Goal: Transaction & Acquisition: Purchase product/service

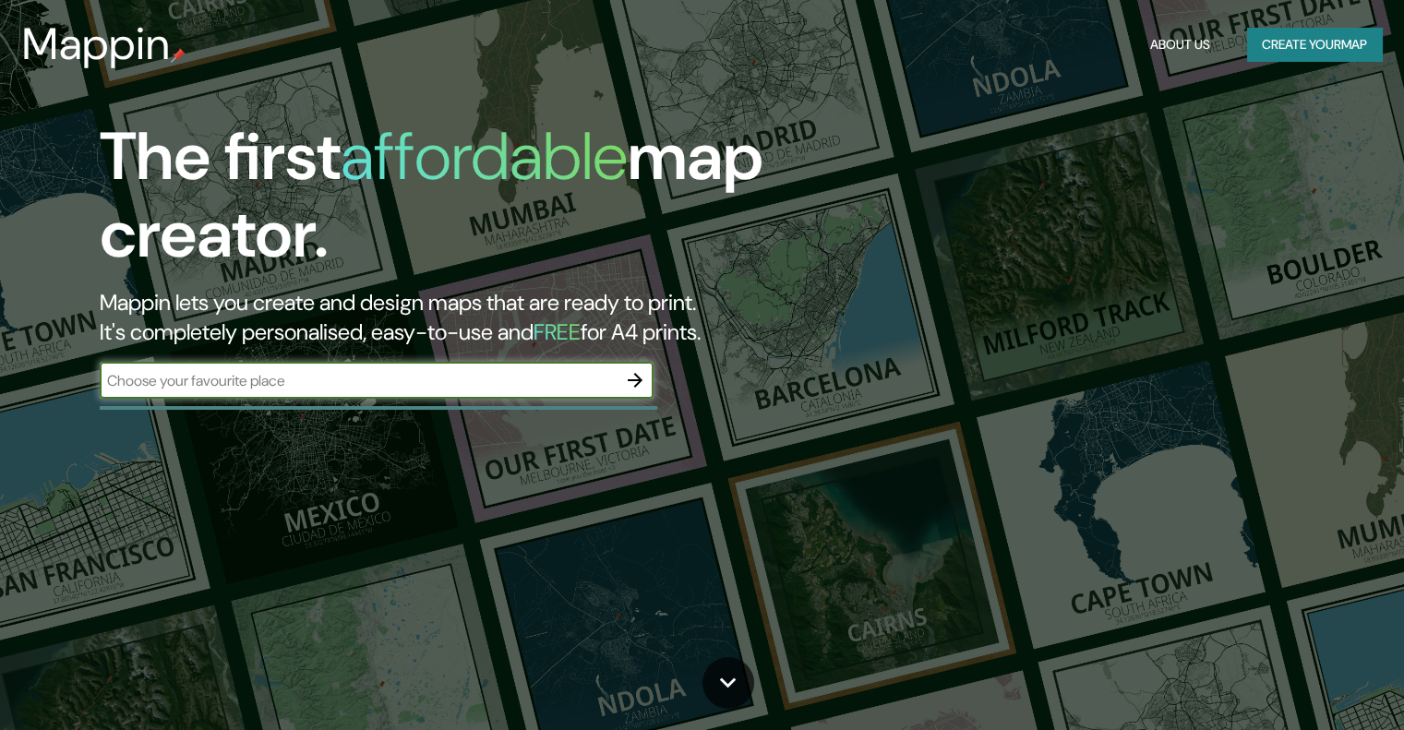
click at [302, 388] on input "text" at bounding box center [358, 380] width 517 height 21
type input "las catalinas guanacaste"
click at [636, 376] on icon "button" at bounding box center [635, 380] width 15 height 15
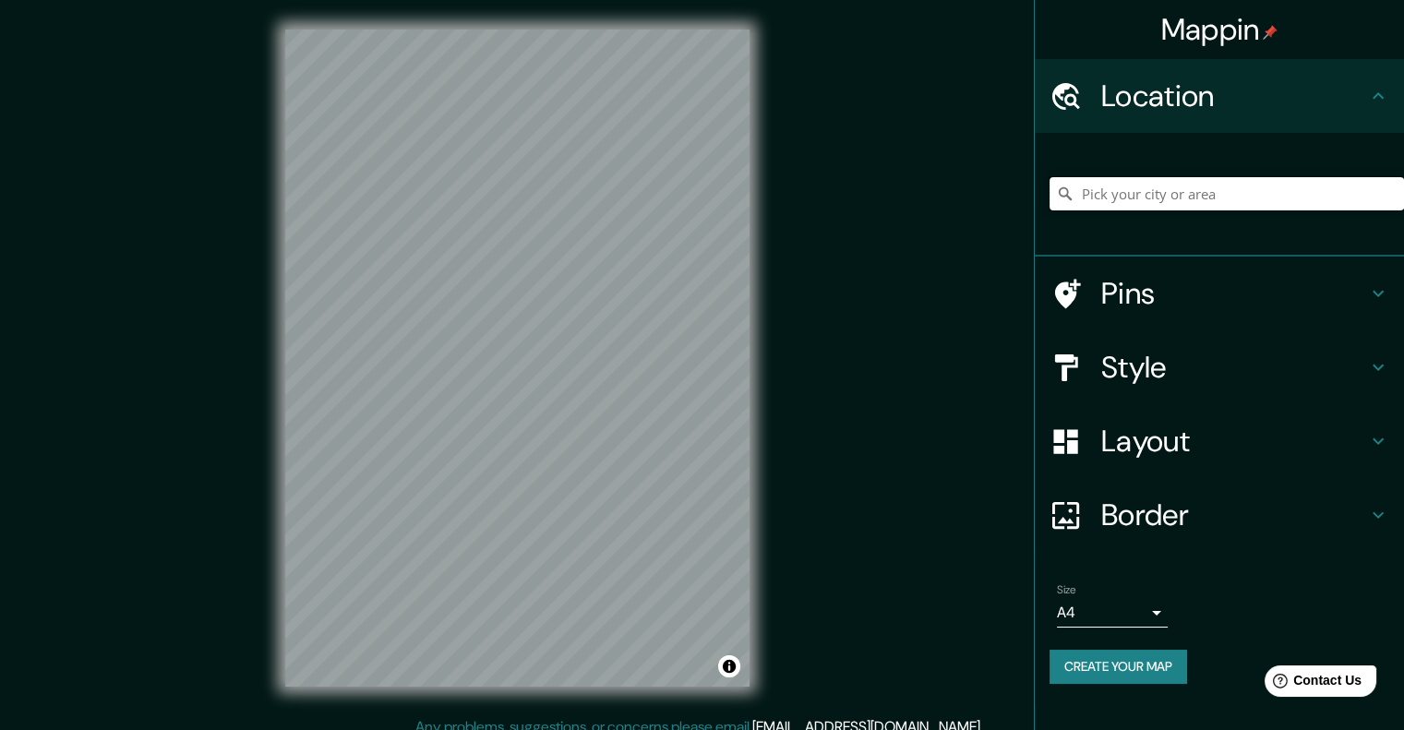
click at [1119, 190] on input "Pick your city or area" at bounding box center [1227, 193] width 354 height 33
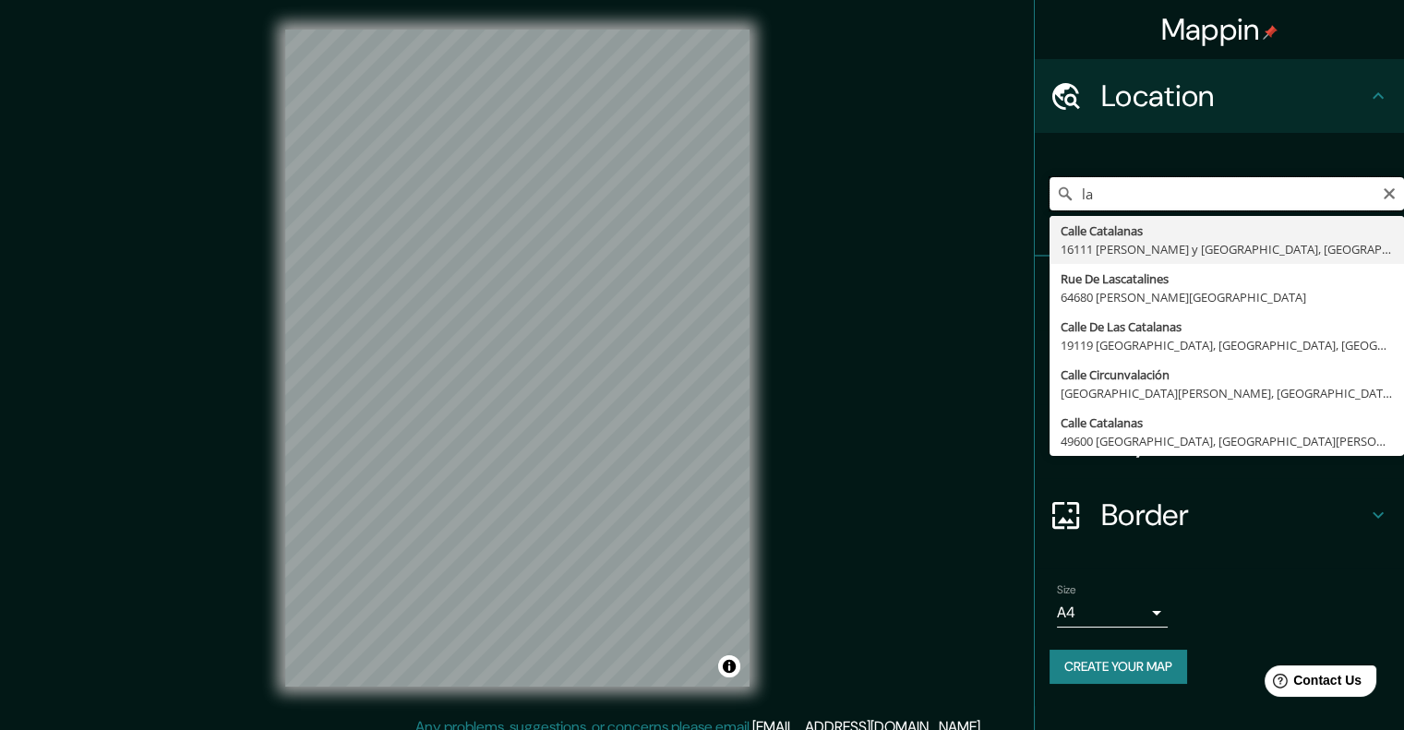
type input "l"
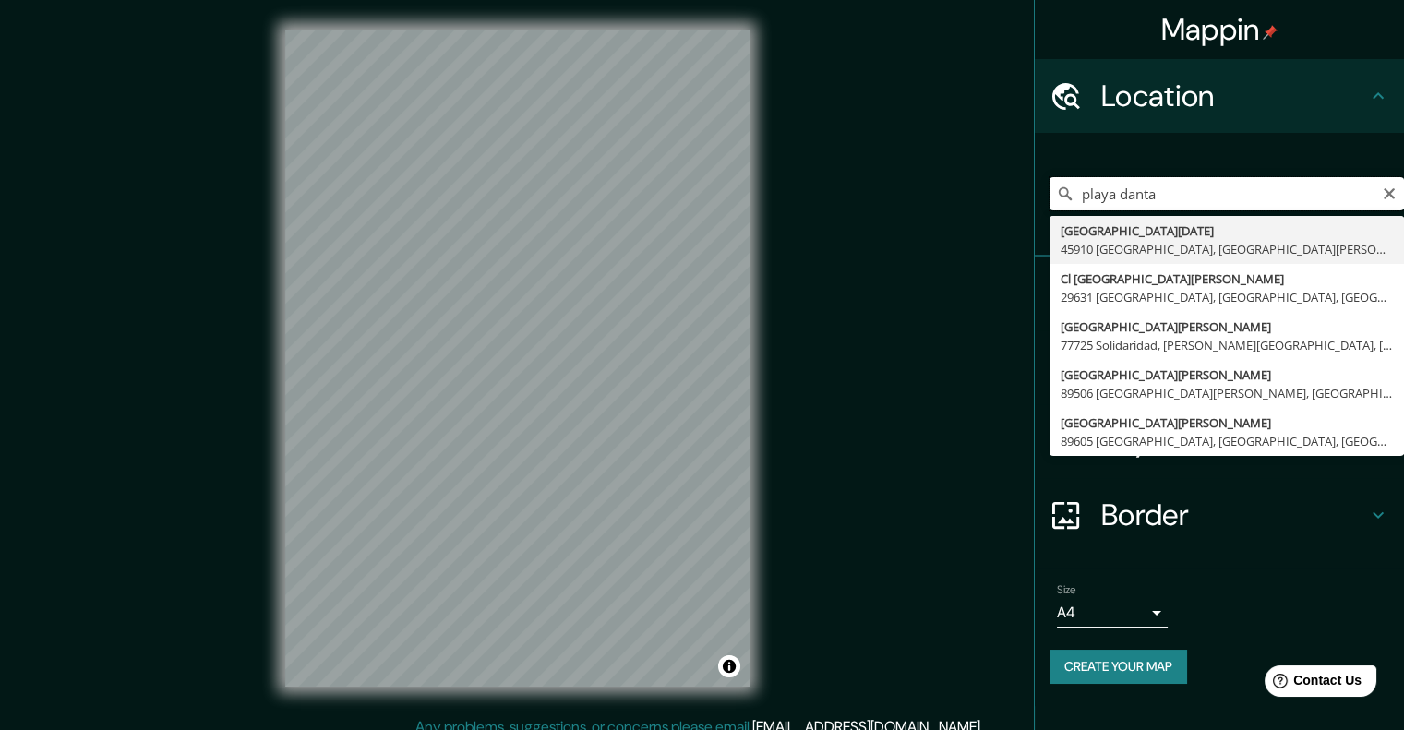
drag, startPoint x: 1163, startPoint y: 196, endPoint x: 1040, endPoint y: 206, distance: 123.2
click at [1040, 206] on div "[GEOGRAPHIC_DATA][PERSON_NAME][DATE] [GEOGRAPHIC_DATA], [GEOGRAPHIC_DATA][PERSO…" at bounding box center [1219, 195] width 369 height 124
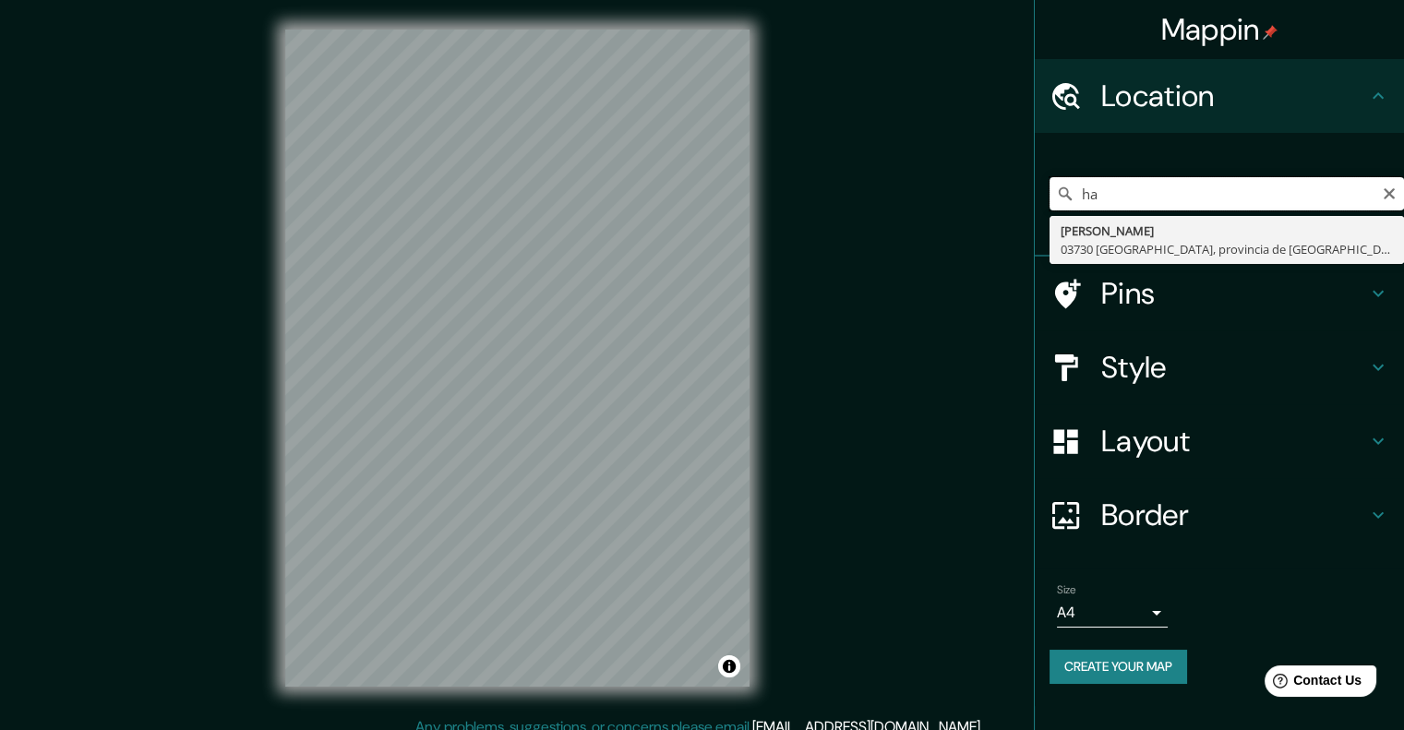
type input "h"
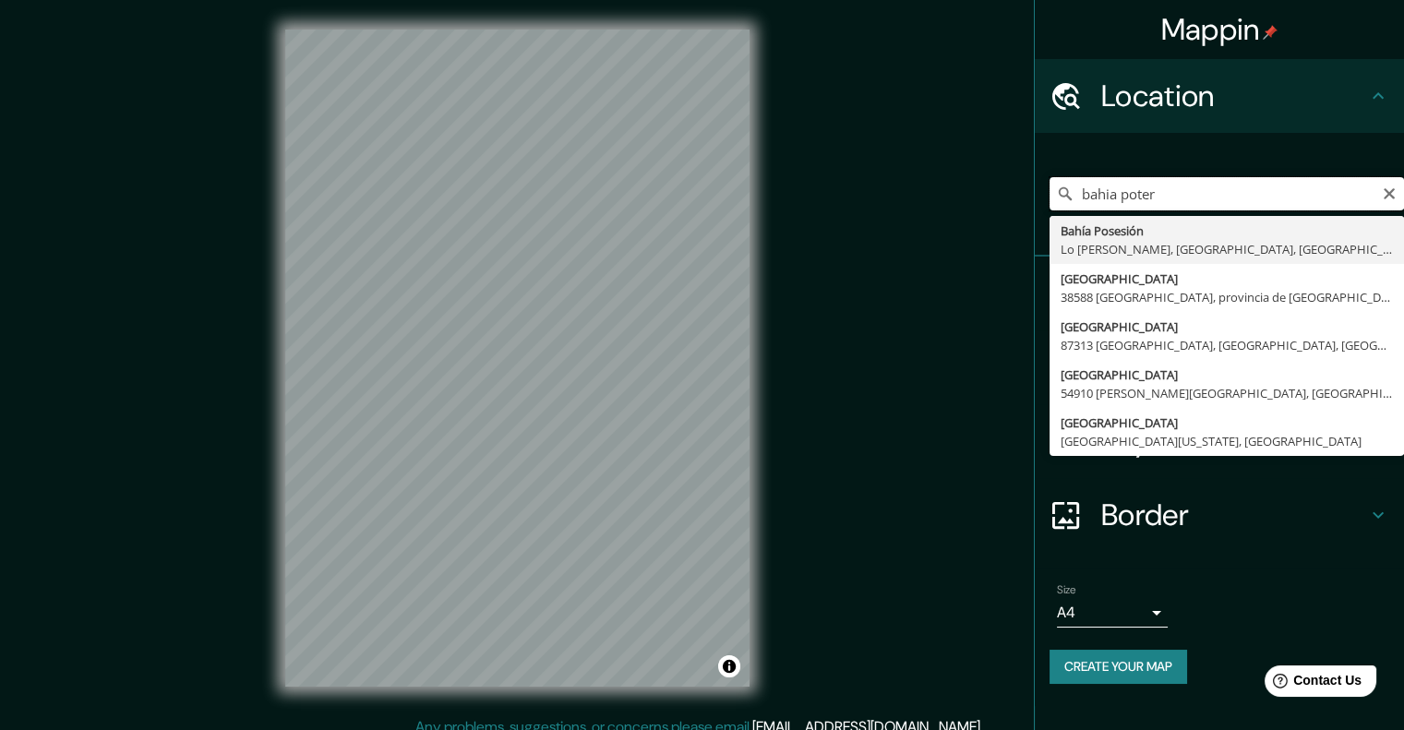
type input "bahia potero"
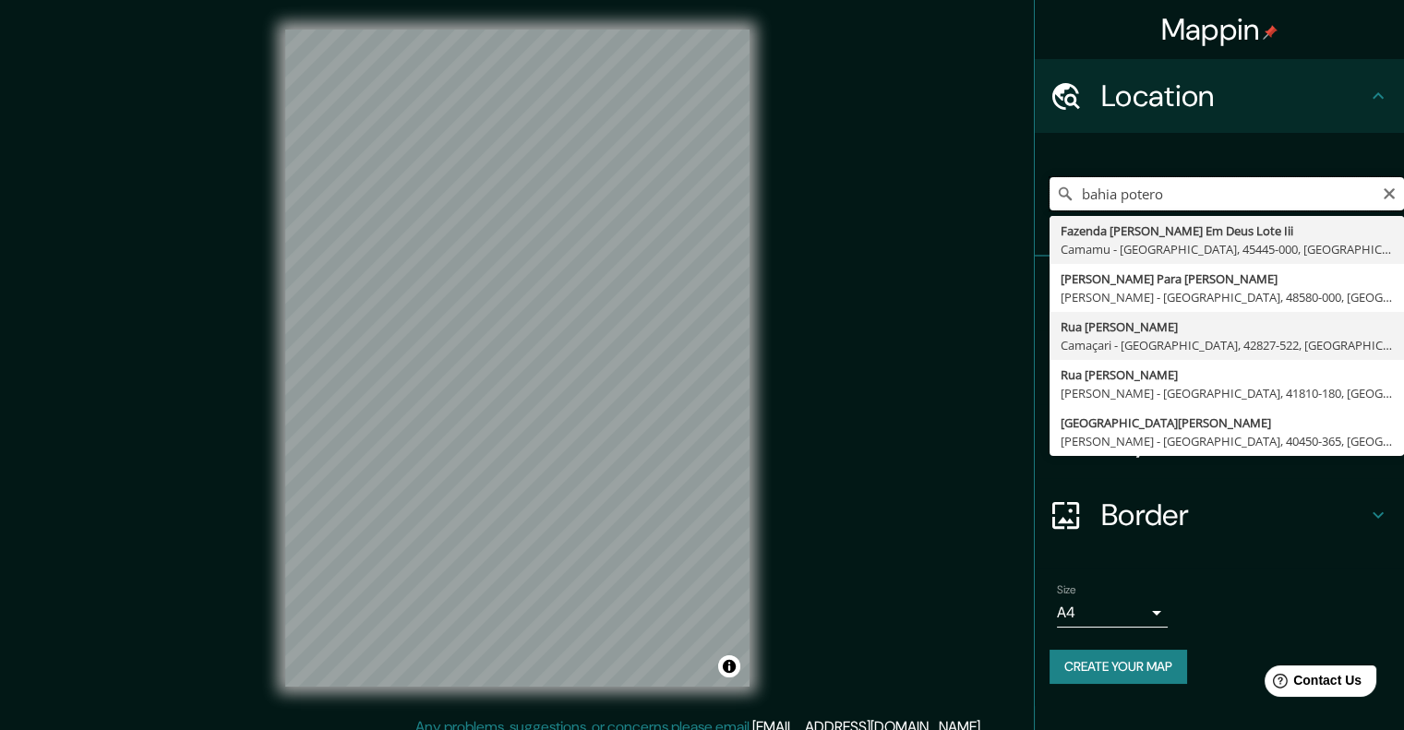
scroll to position [15, 0]
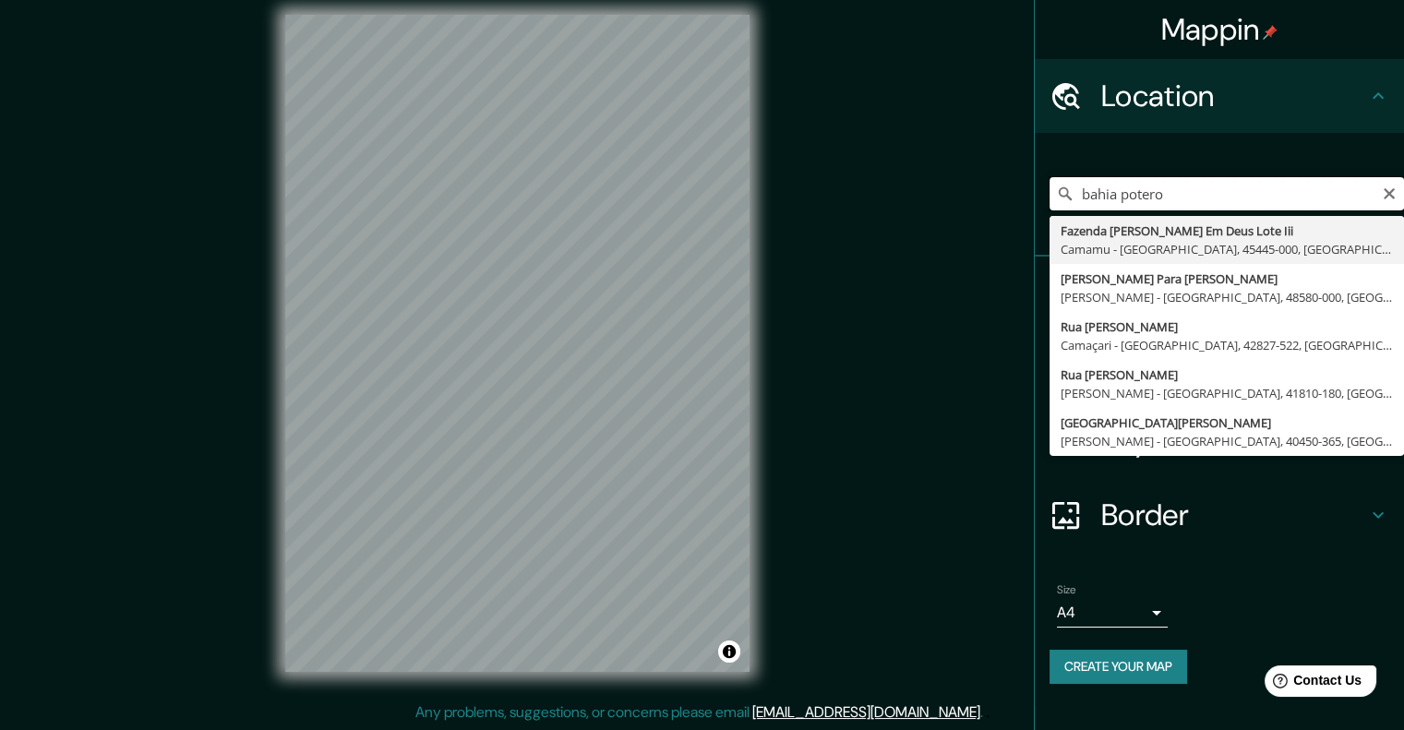
drag, startPoint x: 1128, startPoint y: 195, endPoint x: 1042, endPoint y: 203, distance: 86.3
click at [1042, 203] on div "bahia potero Fazenda [PERSON_NAME] Em Deus Lote Iii Camamu - [GEOGRAPHIC_DATA],…" at bounding box center [1219, 195] width 369 height 124
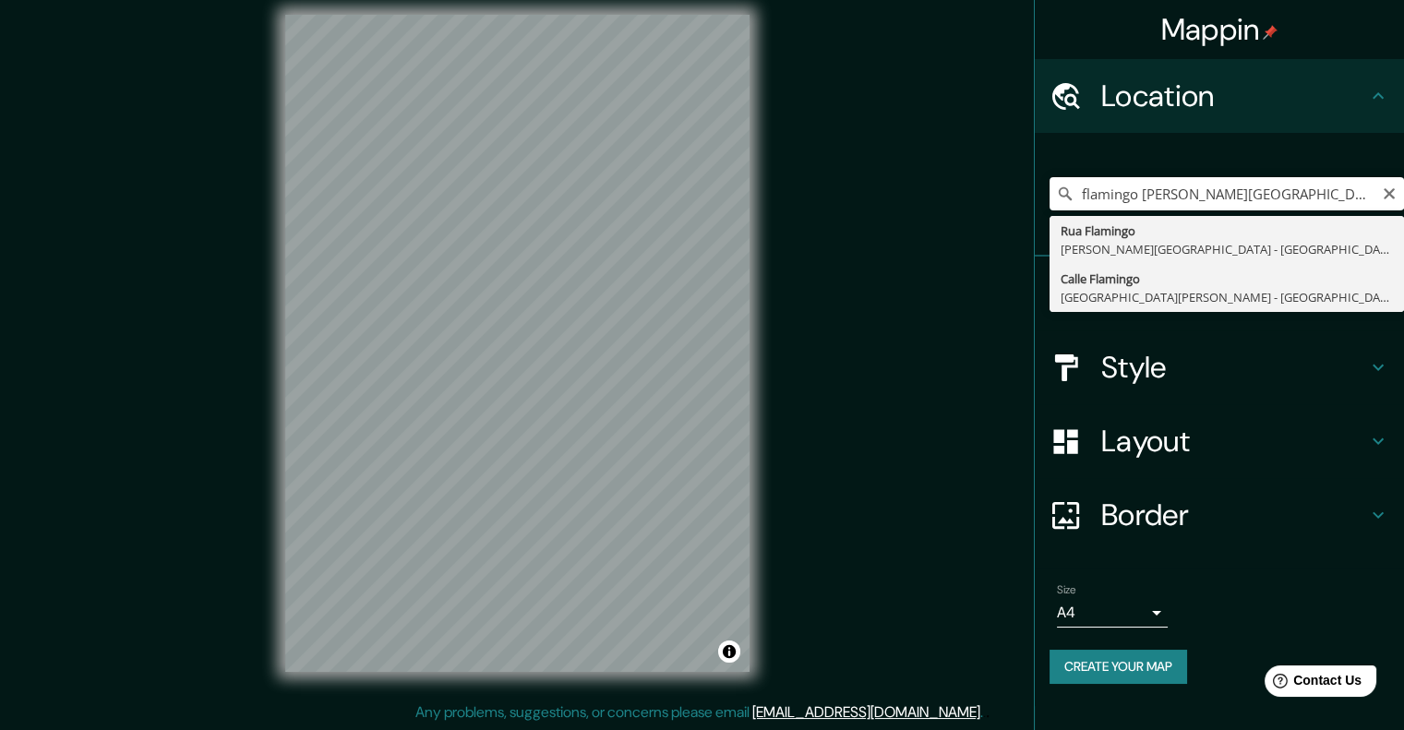
type input "[GEOGRAPHIC_DATA], [GEOGRAPHIC_DATA][PERSON_NAME] - [GEOGRAPHIC_DATA], 50308, […"
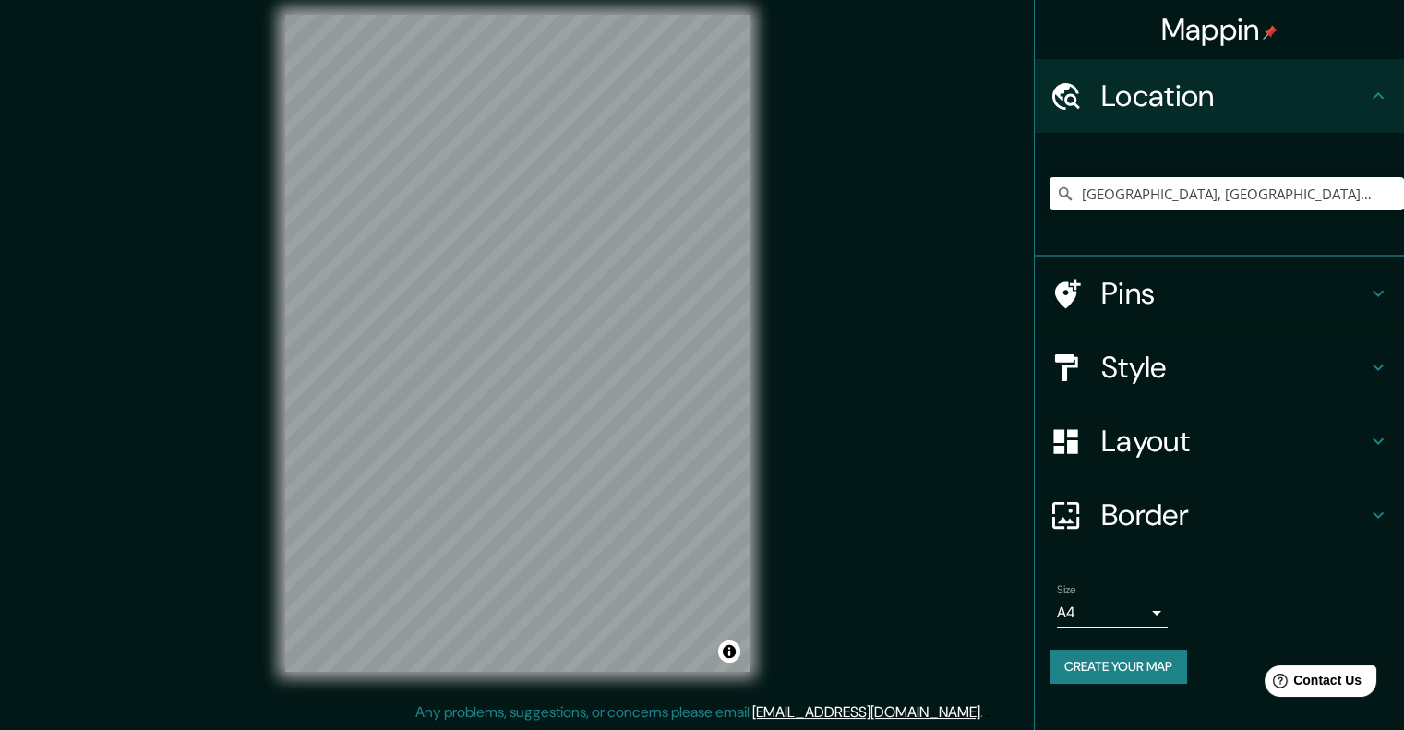
click at [417, 0] on html "Mappin Location [GEOGRAPHIC_DATA], [GEOGRAPHIC_DATA][PERSON_NAME] - [GEOGRAPHIC…" at bounding box center [702, 350] width 1404 height 730
